Goal: Transaction & Acquisition: Purchase product/service

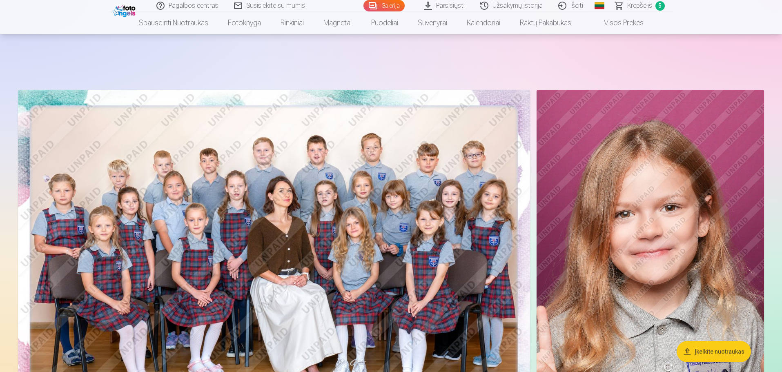
scroll to position [82, 0]
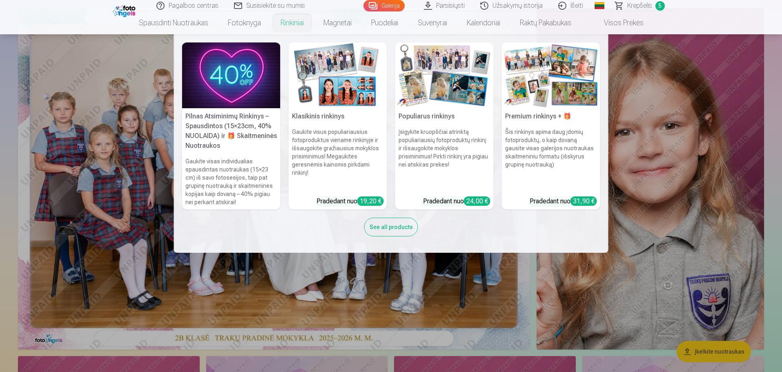
click at [347, 203] on link "Klasikinis rinkinys Gaukite visus populiariausius fotoproduktus viename rinkiny…" at bounding box center [338, 125] width 98 height 167
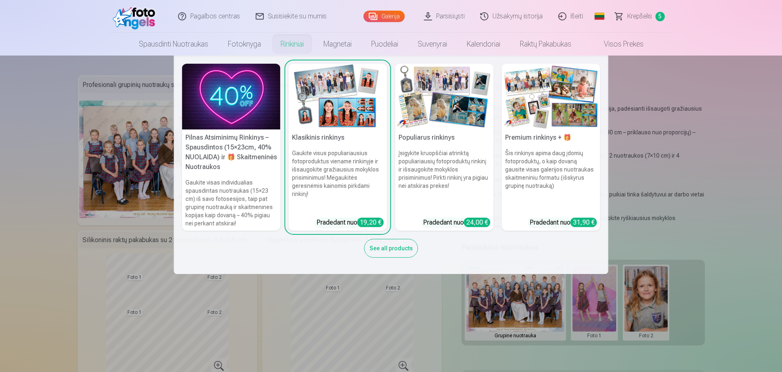
click at [330, 138] on h5 "Klasikinis rinkinys" at bounding box center [338, 137] width 98 height 16
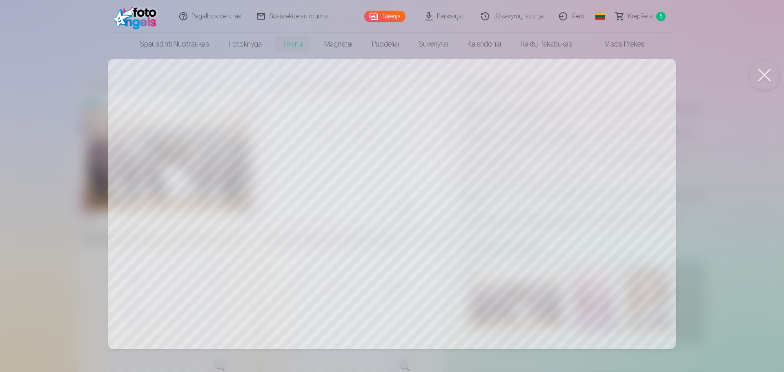
click at [275, 152] on div at bounding box center [392, 186] width 784 height 372
click at [585, 172] on div at bounding box center [392, 186] width 784 height 372
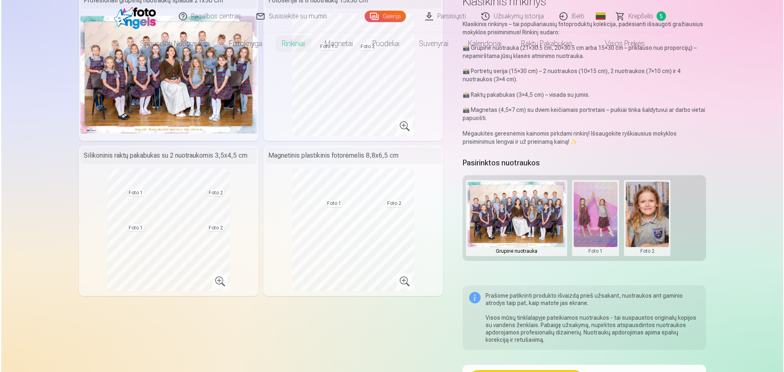
scroll to position [204, 0]
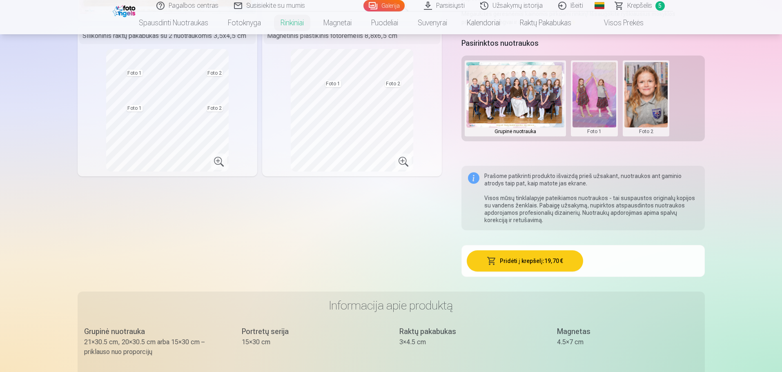
click at [524, 257] on button "Pridėti į krepšelį : 19,70 €" at bounding box center [525, 260] width 116 height 21
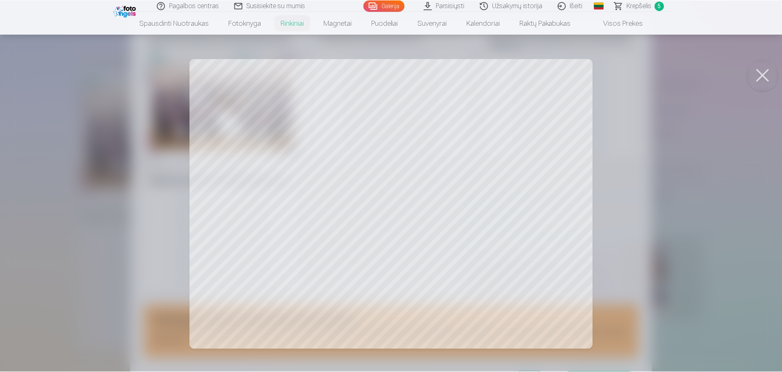
scroll to position [23, 0]
click at [761, 74] on button at bounding box center [764, 75] width 33 height 33
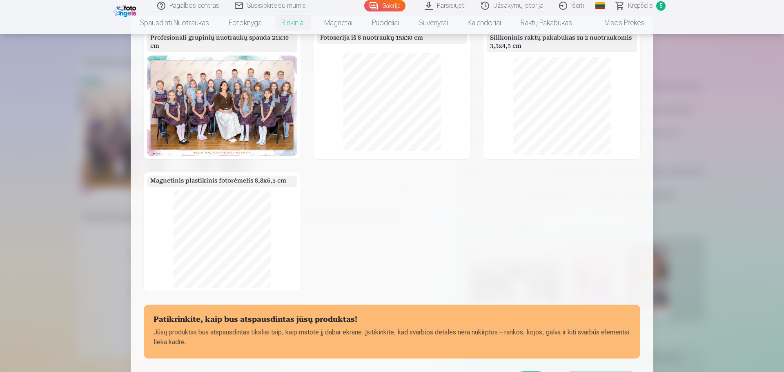
click at [703, 86] on div at bounding box center [392, 186] width 784 height 372
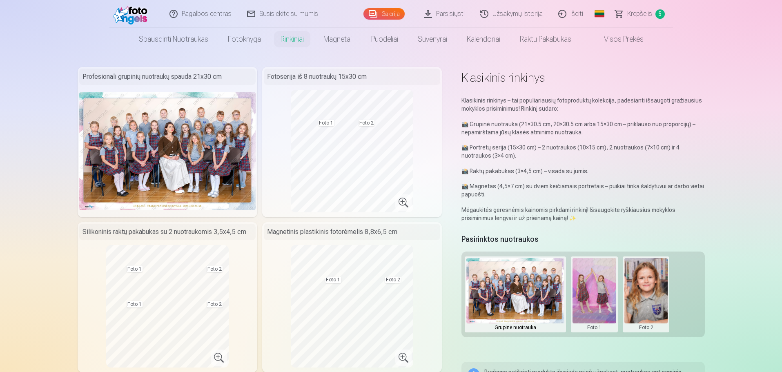
scroll to position [0, 0]
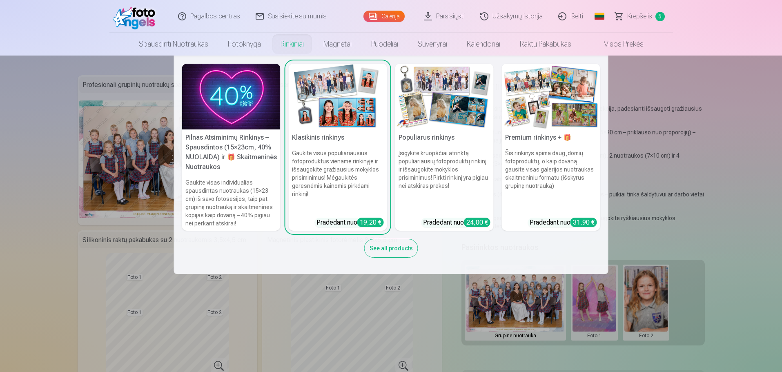
click at [417, 162] on h6 "Įsigykite kruopščiai atrinktą populiariausių fotoproduktų rinkinį ir išsaugokit…" at bounding box center [444, 180] width 98 height 69
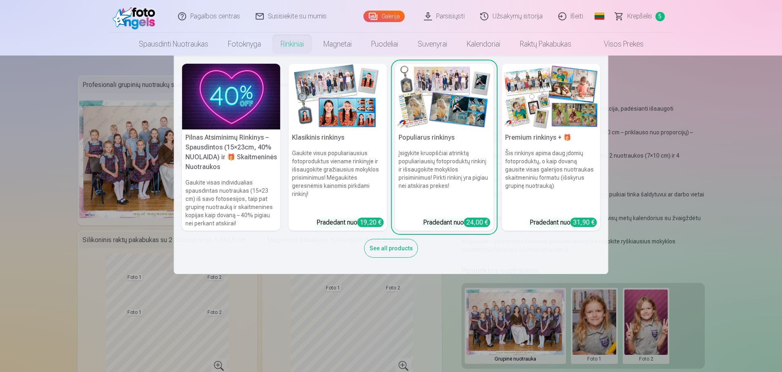
click at [327, 222] on div "Pradedant nuo 19,20 €" at bounding box center [349, 223] width 67 height 10
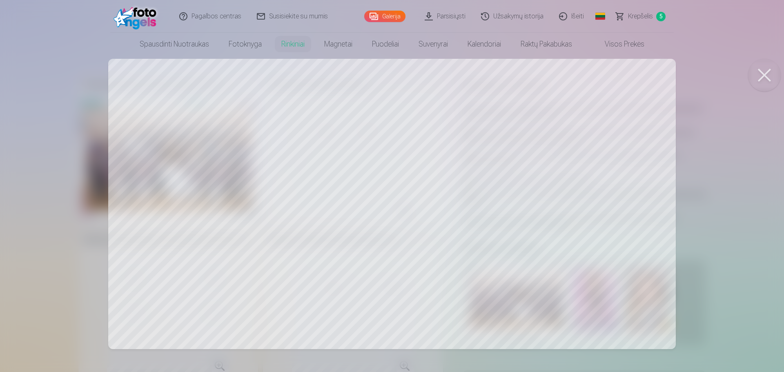
click at [205, 118] on div at bounding box center [392, 186] width 784 height 372
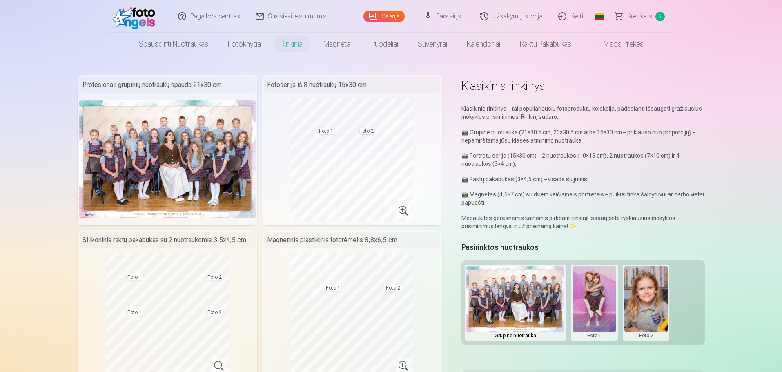
click at [633, 18] on span "Krepšelis" at bounding box center [639, 16] width 25 height 10
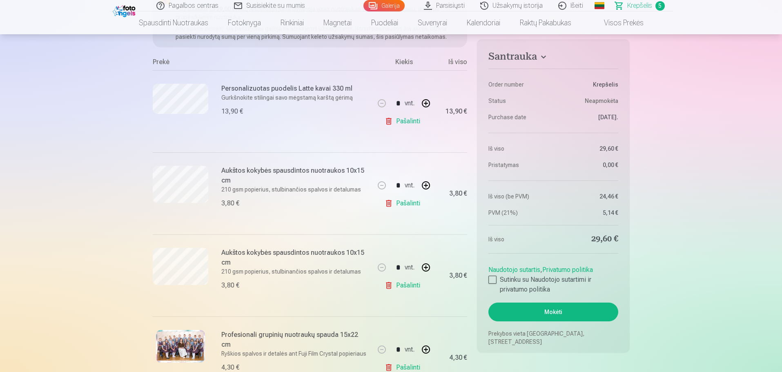
scroll to position [163, 0]
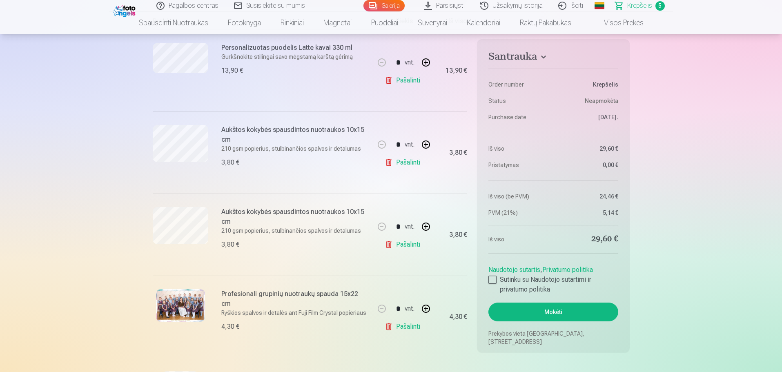
click at [416, 163] on link "Pašalinti" at bounding box center [404, 162] width 39 height 16
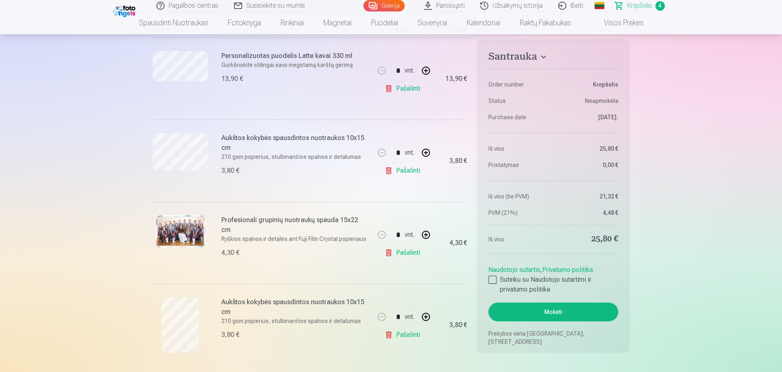
click at [412, 173] on link "Pašalinti" at bounding box center [404, 170] width 39 height 16
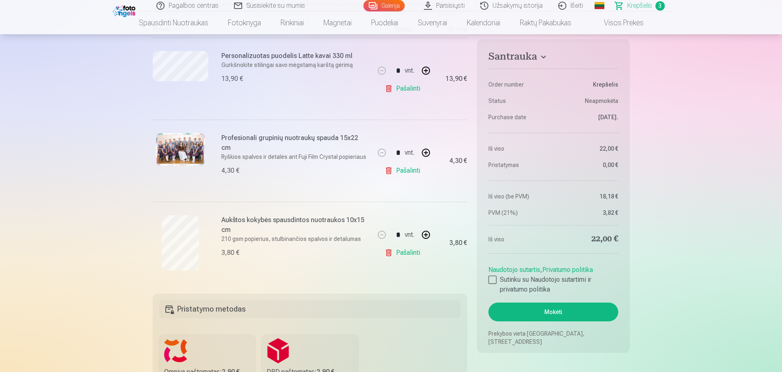
click at [401, 173] on link "Pašalinti" at bounding box center [404, 170] width 39 height 16
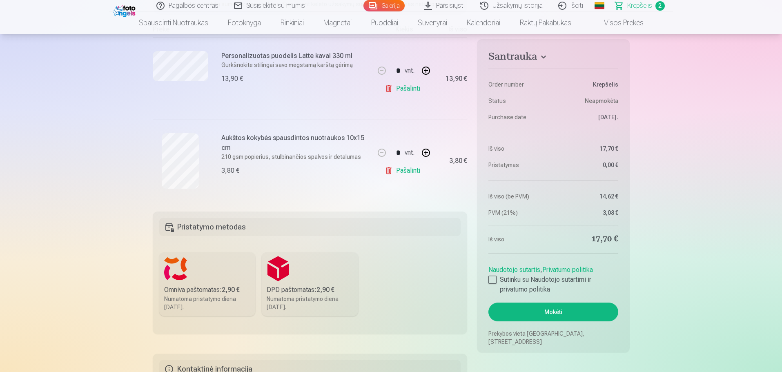
click at [404, 169] on link "Pašalinti" at bounding box center [404, 170] width 39 height 16
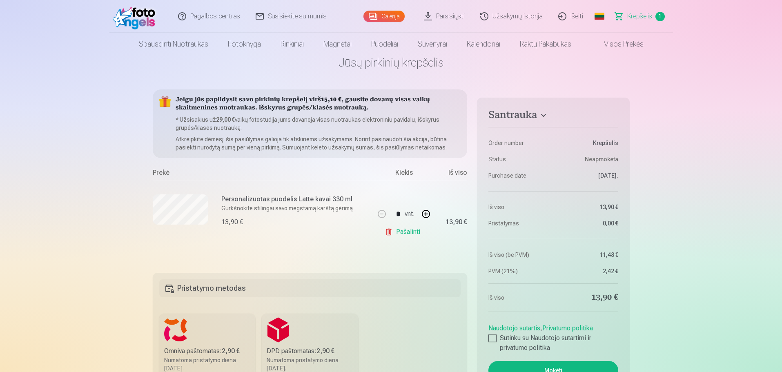
scroll to position [0, 0]
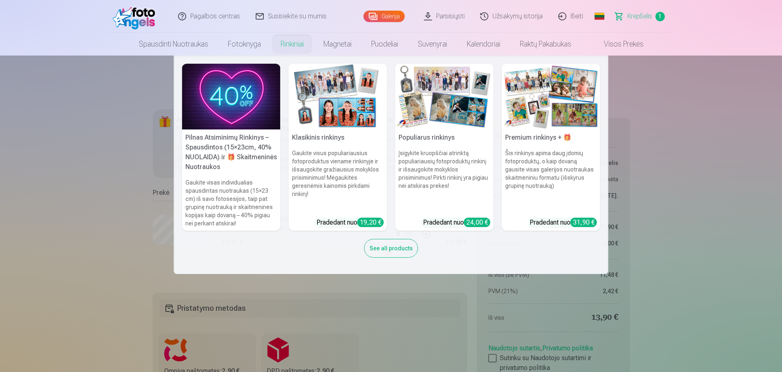
click at [360, 220] on div "19,20 €" at bounding box center [370, 222] width 27 height 9
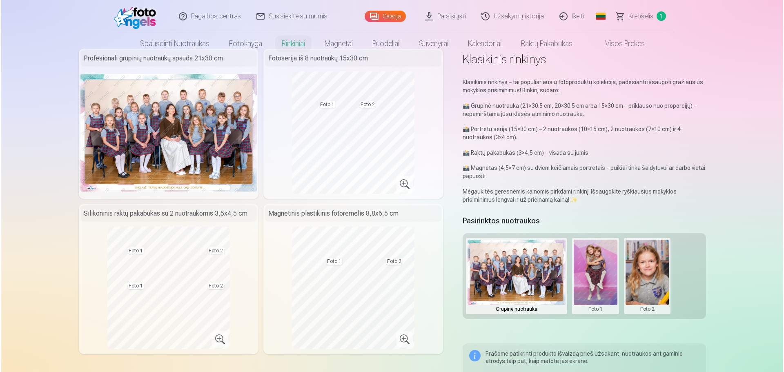
scroll to position [41, 0]
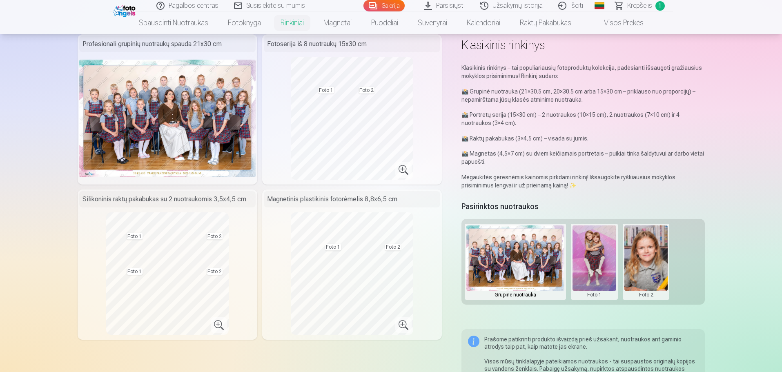
click at [594, 251] on button at bounding box center [594, 261] width 44 height 73
click at [572, 225] on button at bounding box center [594, 261] width 44 height 73
click at [589, 263] on button at bounding box center [594, 261] width 44 height 73
click at [624, 259] on button "Pakeisti nuotrauką" at bounding box center [594, 261] width 76 height 23
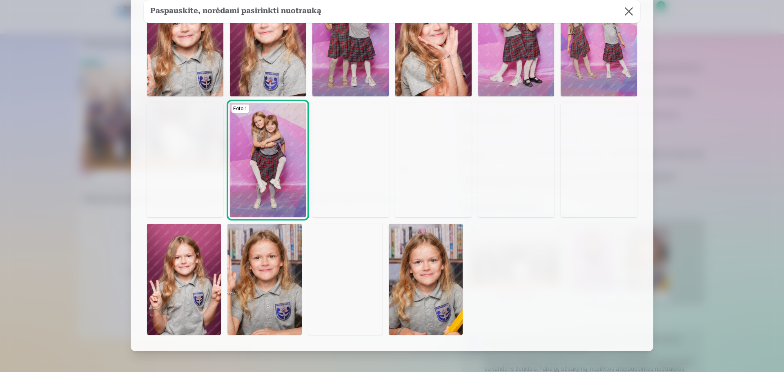
scroll to position [9, 0]
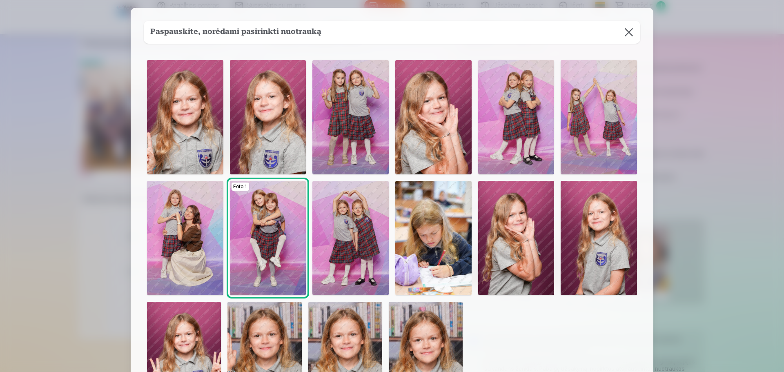
click at [440, 130] on img at bounding box center [433, 117] width 76 height 114
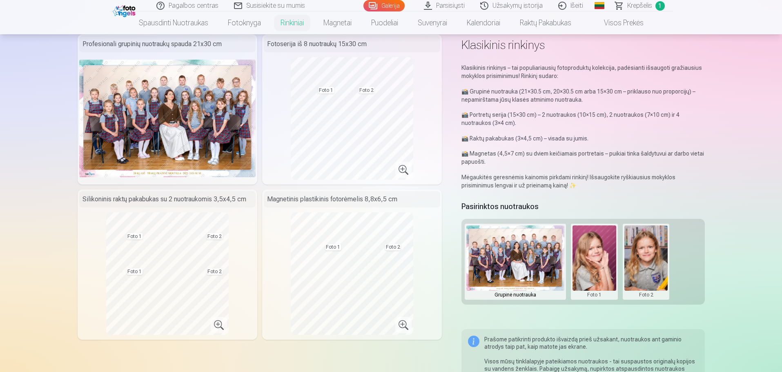
click at [646, 264] on button at bounding box center [646, 261] width 44 height 73
click at [646, 263] on button "Pakeisti nuotrauką" at bounding box center [645, 261] width 76 height 23
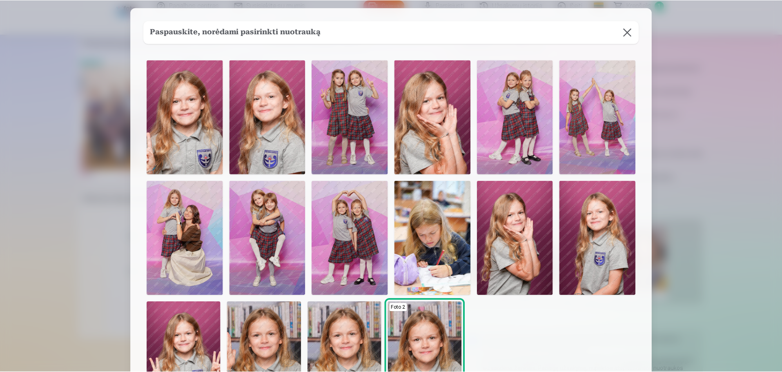
scroll to position [131, 0]
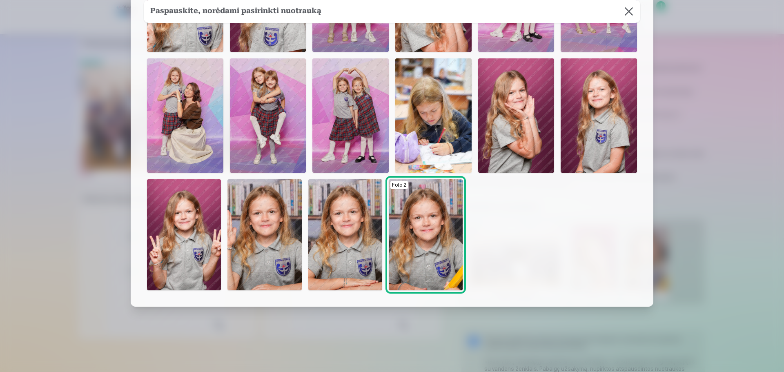
click at [435, 247] on img at bounding box center [426, 234] width 74 height 111
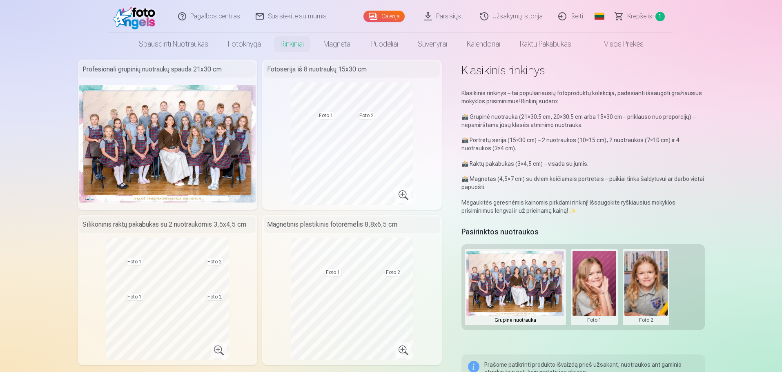
scroll to position [0, 0]
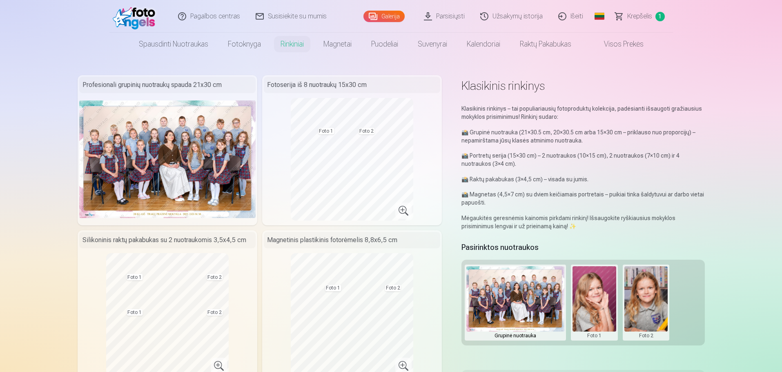
click at [503, 303] on img at bounding box center [515, 298] width 98 height 65
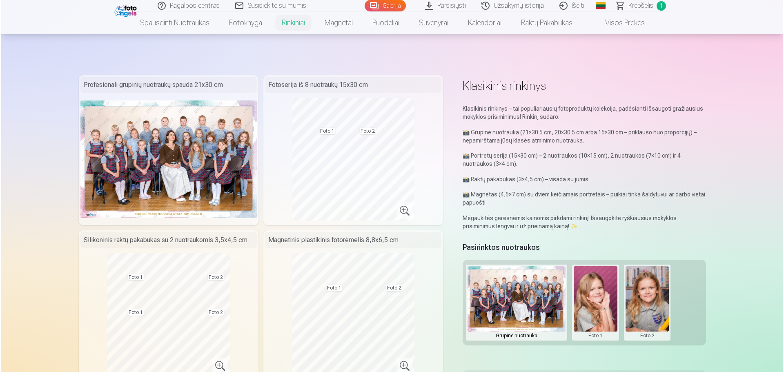
scroll to position [163, 0]
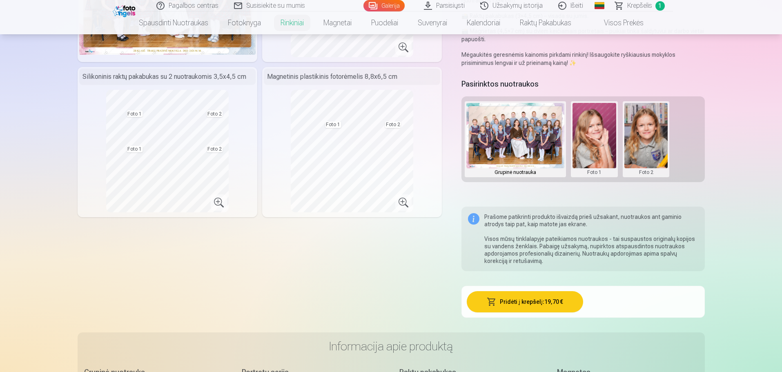
click at [610, 170] on button at bounding box center [594, 139] width 44 height 73
click at [594, 141] on button "Pakeisti nuotrauką" at bounding box center [594, 139] width 76 height 23
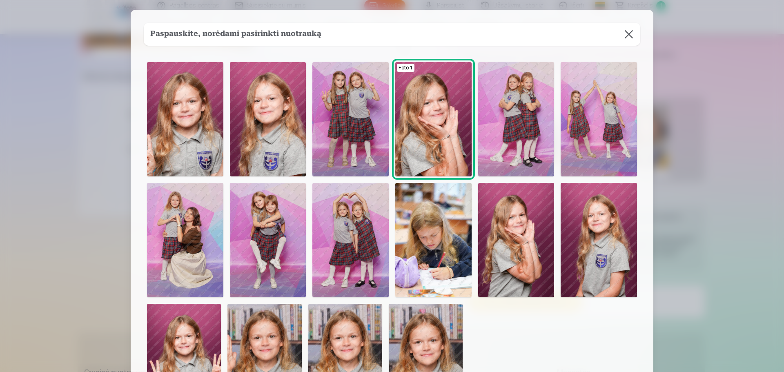
scroll to position [0, 0]
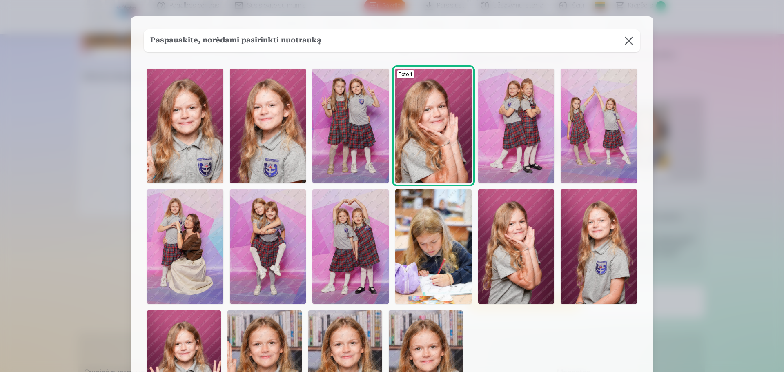
click at [504, 225] on img at bounding box center [516, 246] width 76 height 114
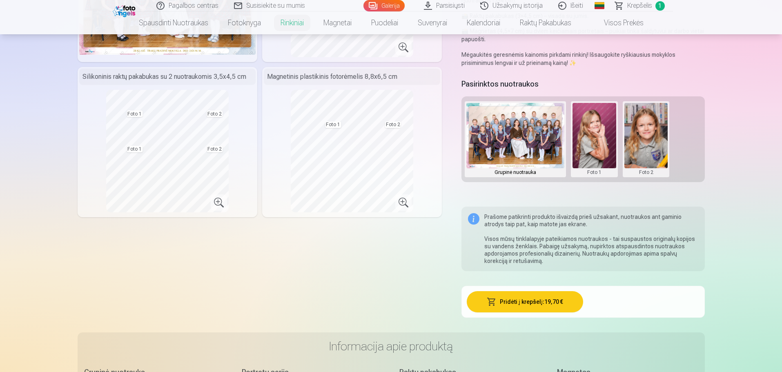
click at [514, 297] on button "Pridėti į krepšelį : 19,70 €" at bounding box center [525, 301] width 116 height 21
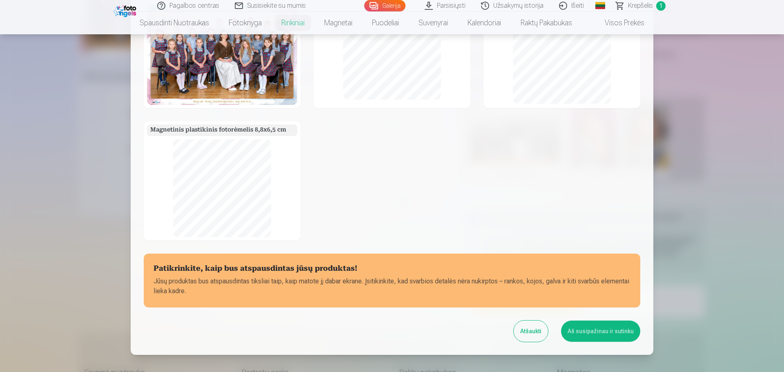
scroll to position [99, 0]
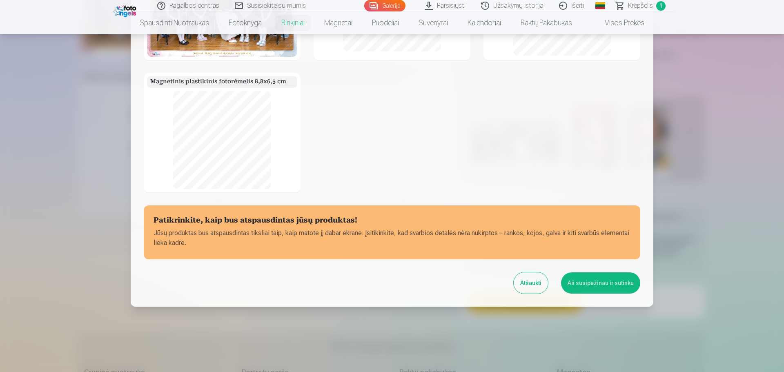
click at [572, 286] on button "Aš susipažinau ir sutinku" at bounding box center [600, 282] width 79 height 21
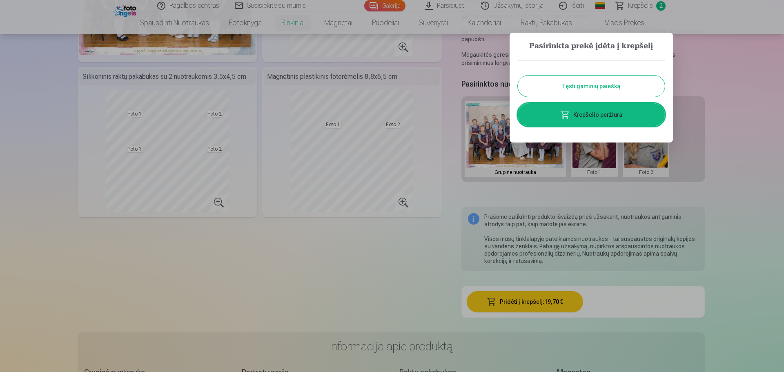
click at [618, 109] on link "Krepšelio peržiūra" at bounding box center [591, 114] width 147 height 23
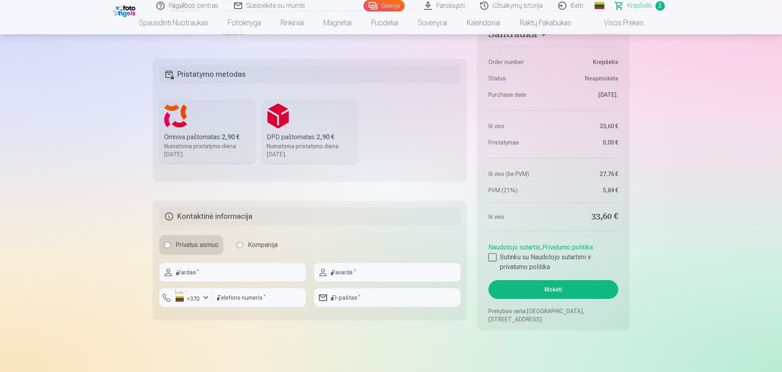
scroll to position [367, 0]
